Goal: Task Accomplishment & Management: Manage account settings

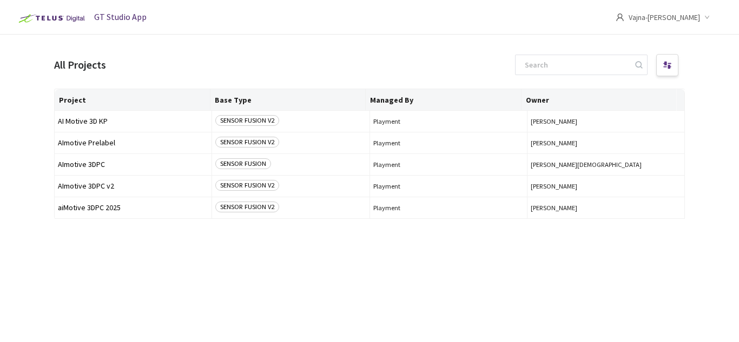
click at [671, 19] on span "Vajna-[PERSON_NAME]" at bounding box center [664, 17] width 71 height 35
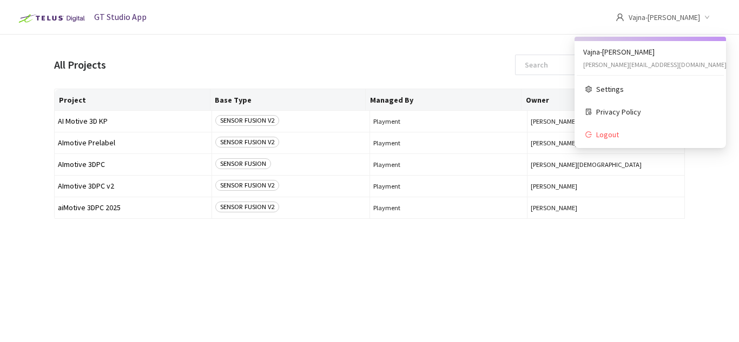
click at [392, 52] on div "All Projects" at bounding box center [369, 65] width 631 height 26
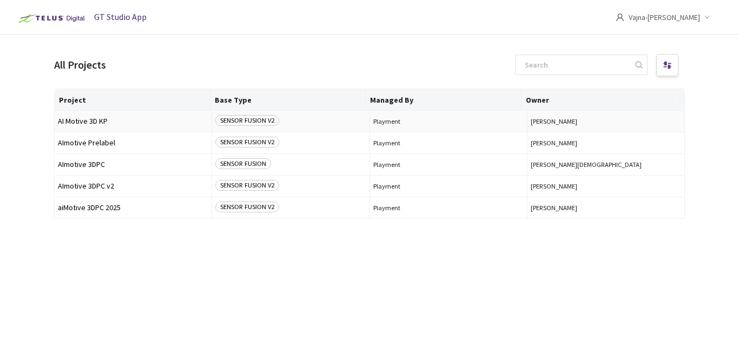
click at [116, 120] on span "AI Motive 3D KP" at bounding box center [133, 121] width 150 height 8
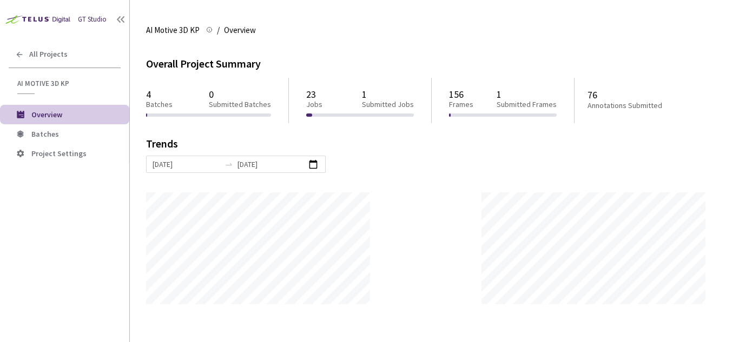
scroll to position [342, 739]
click at [23, 48] on div "All Projects" at bounding box center [64, 54] width 129 height 22
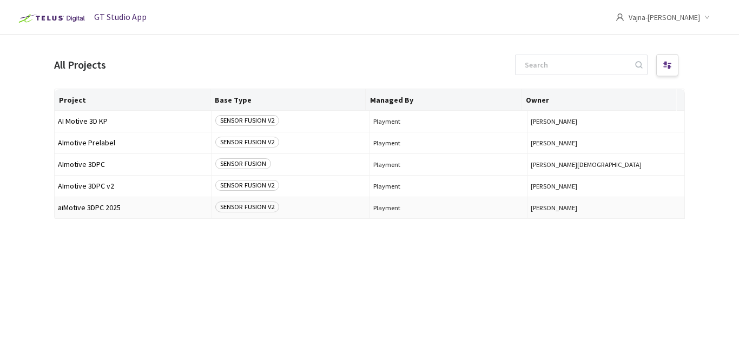
click at [129, 207] on span "aiMotive 3DPC 2025" at bounding box center [133, 208] width 150 height 8
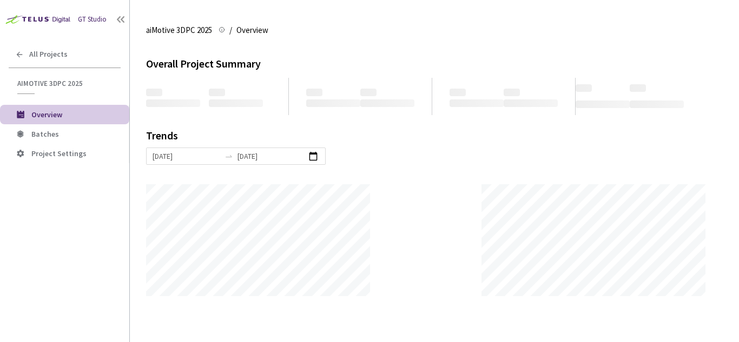
scroll to position [342, 739]
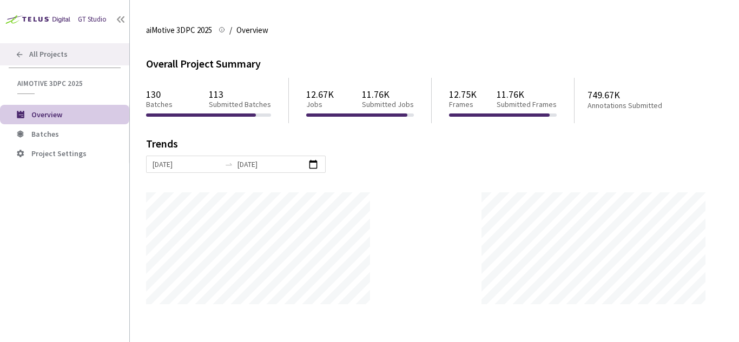
click at [52, 57] on span "All Projects" at bounding box center [48, 54] width 38 height 9
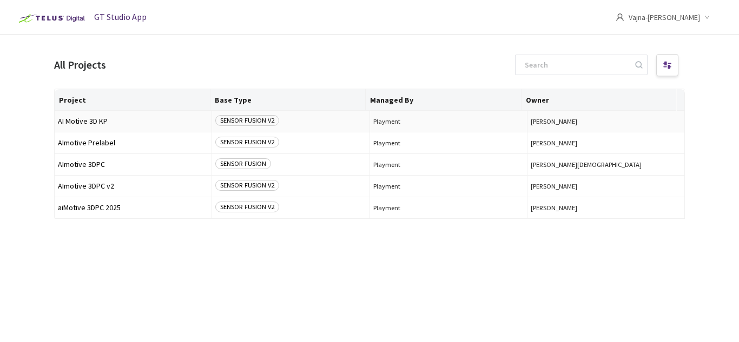
click at [142, 121] on span "AI Motive 3D KP" at bounding box center [133, 121] width 150 height 8
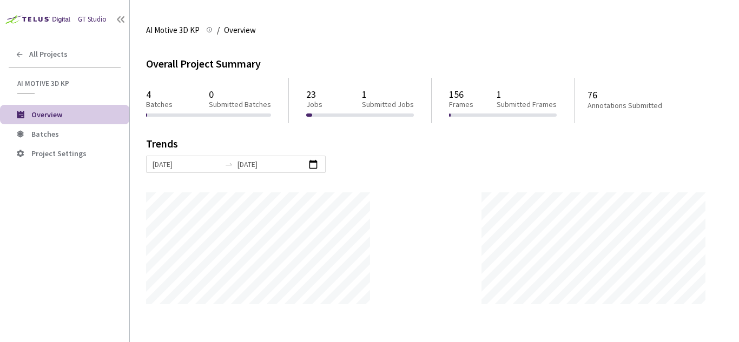
scroll to position [342, 739]
click at [37, 56] on span "All Projects" at bounding box center [48, 54] width 38 height 9
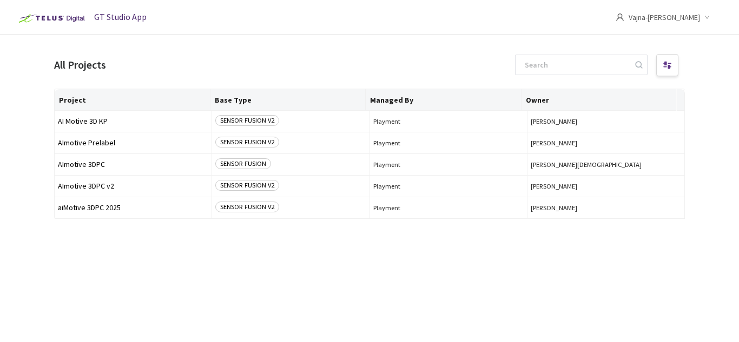
click at [65, 17] on img at bounding box center [50, 18] width 75 height 17
click at [676, 64] on div at bounding box center [667, 65] width 22 height 22
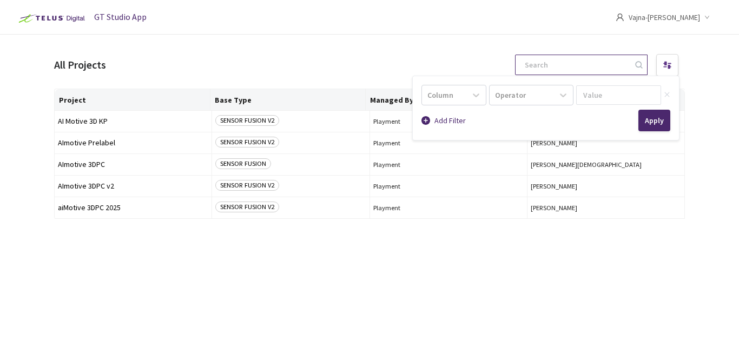
click at [605, 64] on input at bounding box center [575, 64] width 115 height 19
click at [675, 25] on span "Vajna-[PERSON_NAME]" at bounding box center [664, 17] width 71 height 35
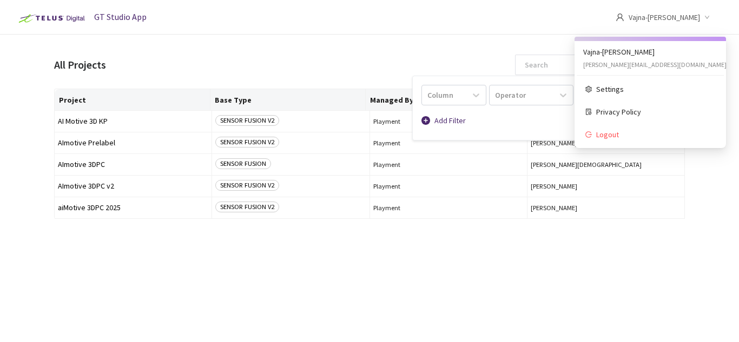
click at [661, 63] on ul "Vajna-[PERSON_NAME] [PERSON_NAME][EMAIL_ADDRESS][DOMAIN_NAME] Settings Privacy …" at bounding box center [650, 92] width 151 height 111
click at [610, 55] on ul "Vajna-[PERSON_NAME] [PERSON_NAME][EMAIL_ADDRESS][DOMAIN_NAME] Settings Privacy …" at bounding box center [650, 92] width 151 height 111
click at [616, 90] on span "Settings" at bounding box center [655, 89] width 119 height 12
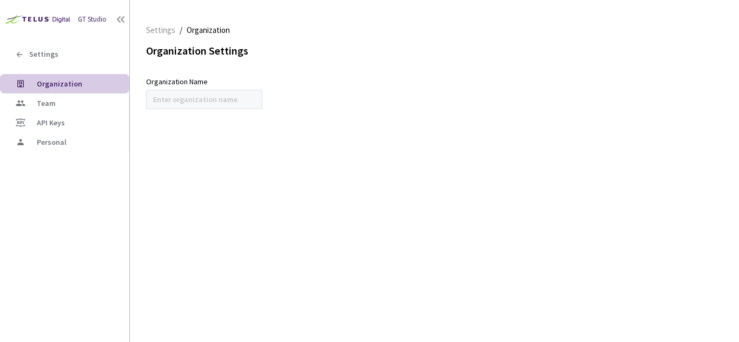
type input "AImotive"
click at [45, 104] on span "Team" at bounding box center [46, 103] width 19 height 10
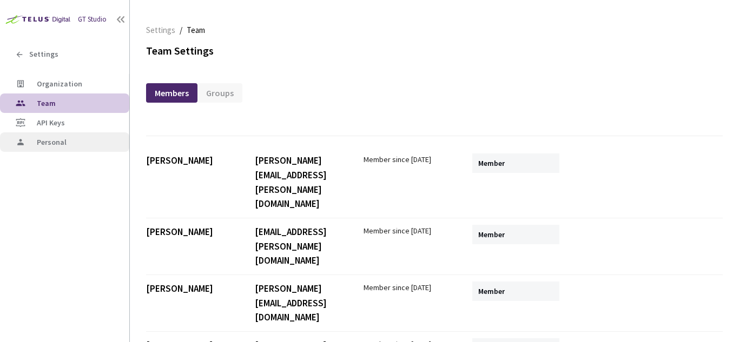
click at [62, 141] on span "Personal" at bounding box center [52, 142] width 30 height 10
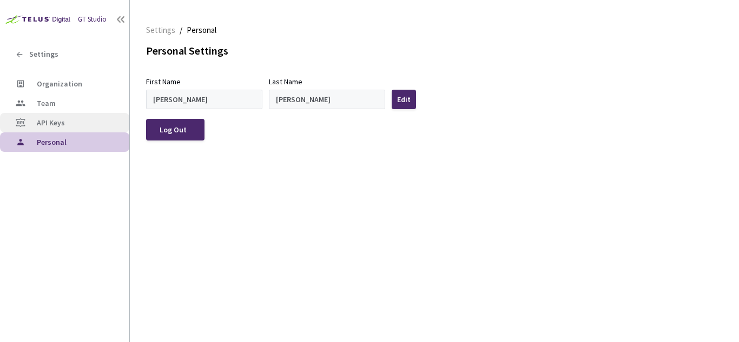
click at [62, 127] on li "API Keys" at bounding box center [64, 122] width 129 height 19
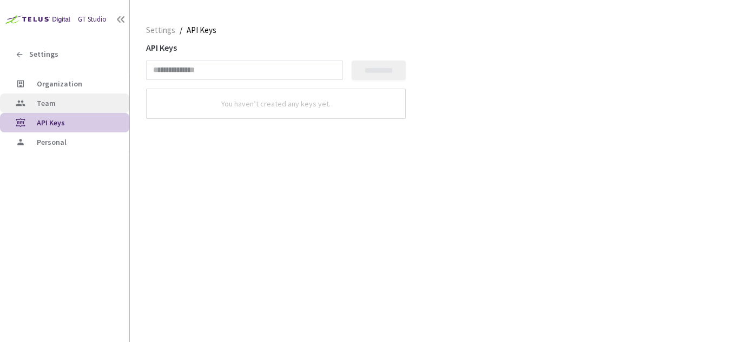
click at [63, 108] on span "Team" at bounding box center [79, 103] width 84 height 9
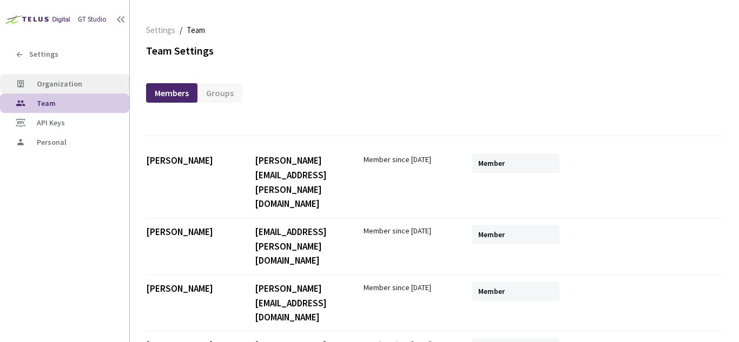
click at [72, 82] on span "Organization" at bounding box center [59, 84] width 45 height 10
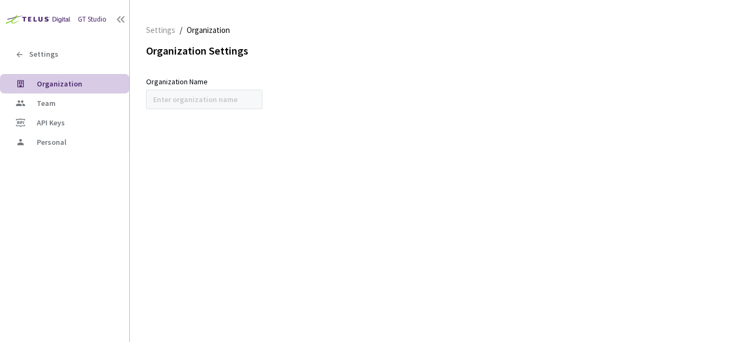
type input "AImotive"
click at [57, 60] on div "Settings" at bounding box center [64, 54] width 129 height 22
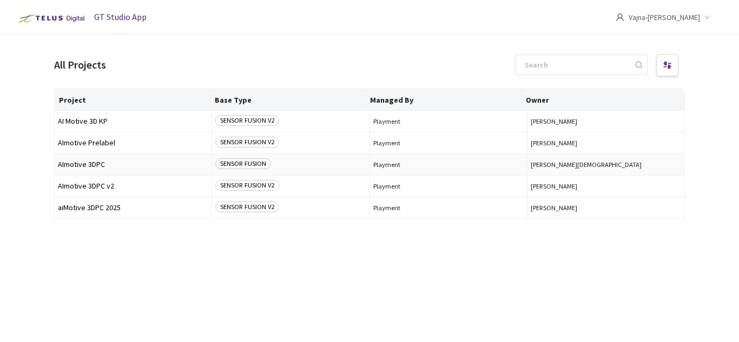
click at [340, 164] on div "SENSOR FUSION" at bounding box center [290, 165] width 150 height 12
